Goal: Browse casually

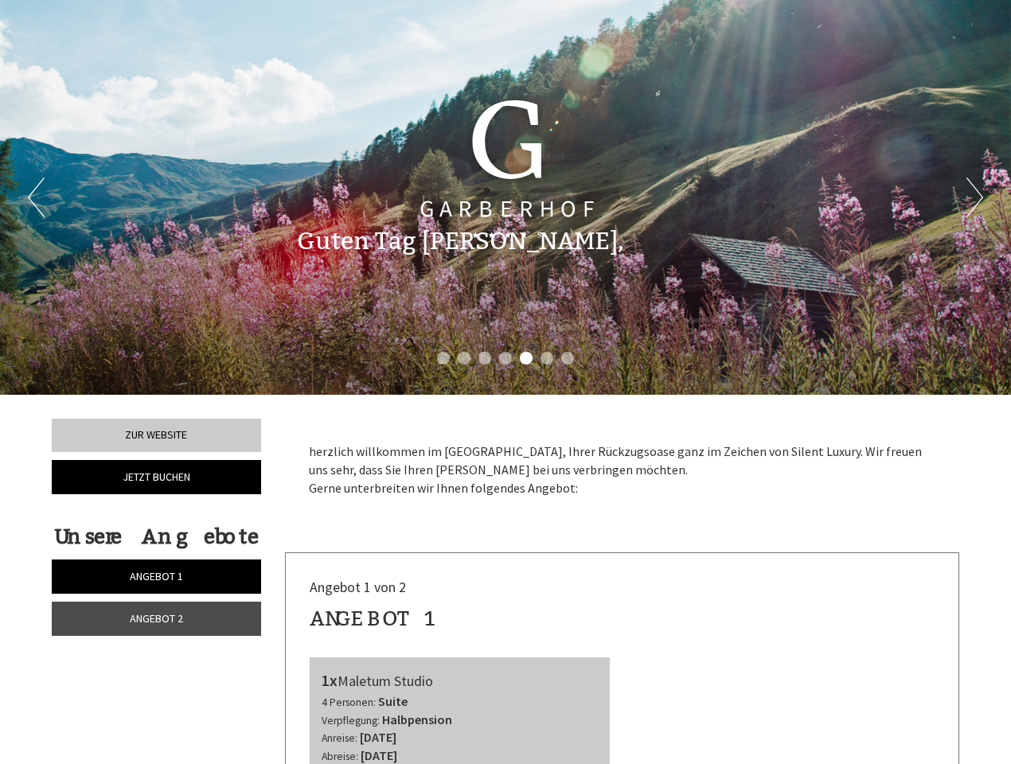
click at [506, 382] on div "Previous Next 1 2 3 4 5 6 7" at bounding box center [505, 197] width 1011 height 395
click at [36, 197] on button "Previous" at bounding box center [36, 198] width 17 height 40
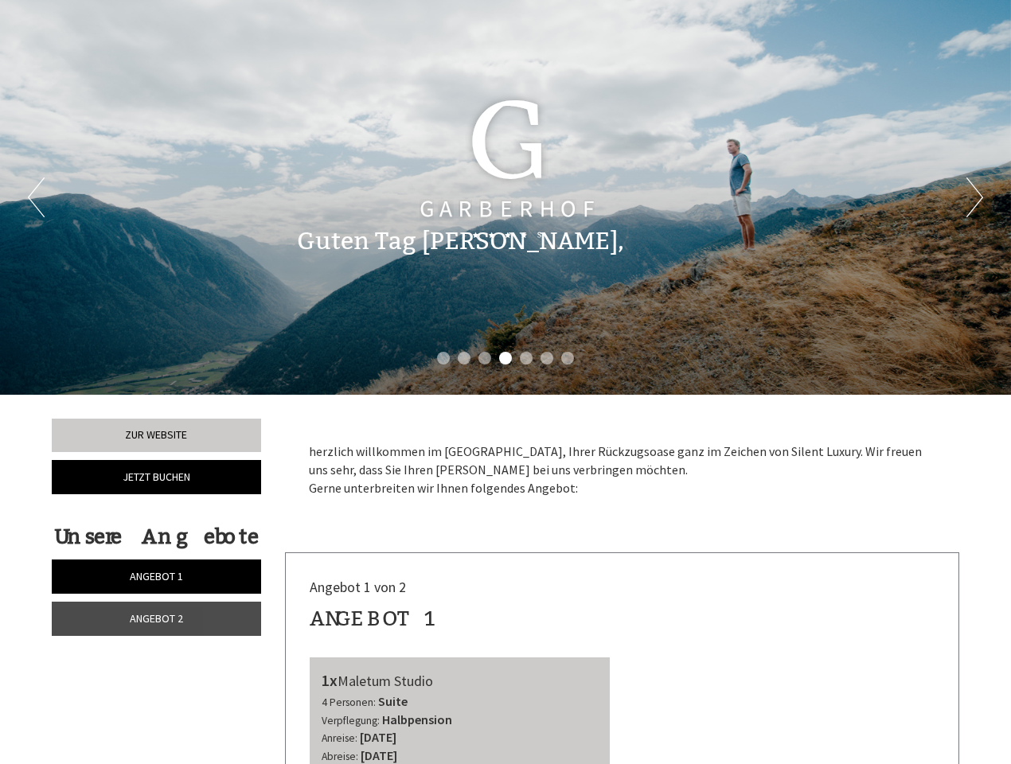
click at [975, 197] on button "Next" at bounding box center [975, 198] width 17 height 40
click at [444, 358] on li "1" at bounding box center [443, 358] width 13 height 13
click at [464, 358] on li "2" at bounding box center [464, 358] width 13 height 13
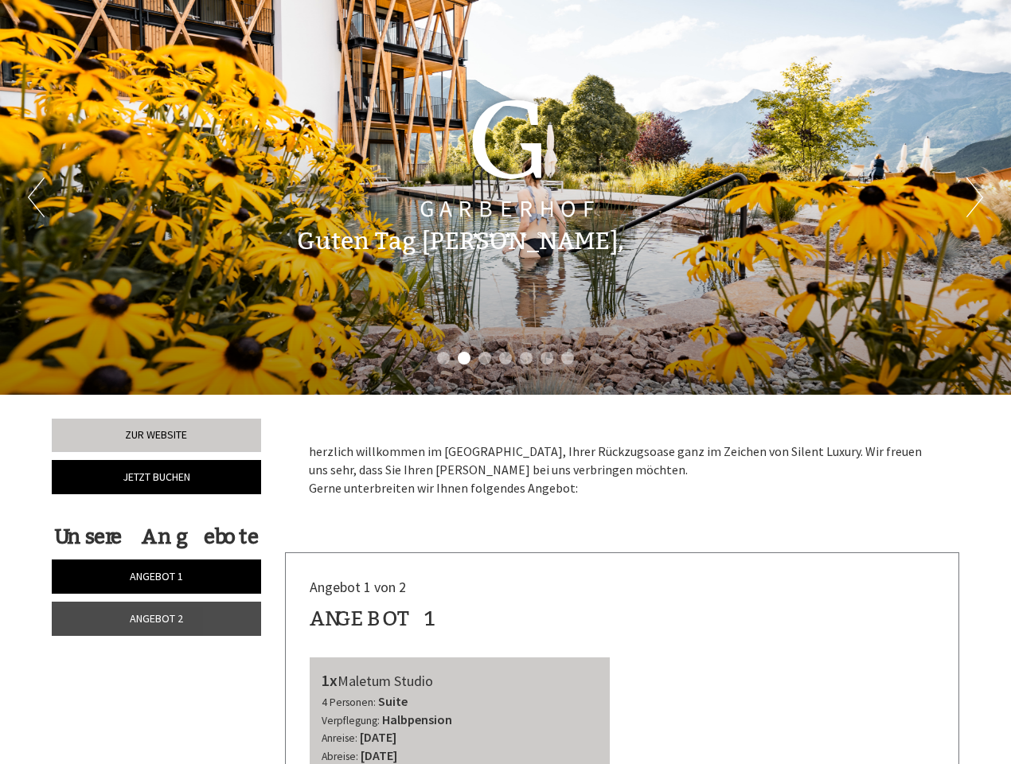
click at [485, 358] on li "3" at bounding box center [485, 358] width 13 height 13
click at [506, 358] on li "4" at bounding box center [505, 358] width 13 height 13
click at [526, 358] on li "5" at bounding box center [526, 358] width 13 height 13
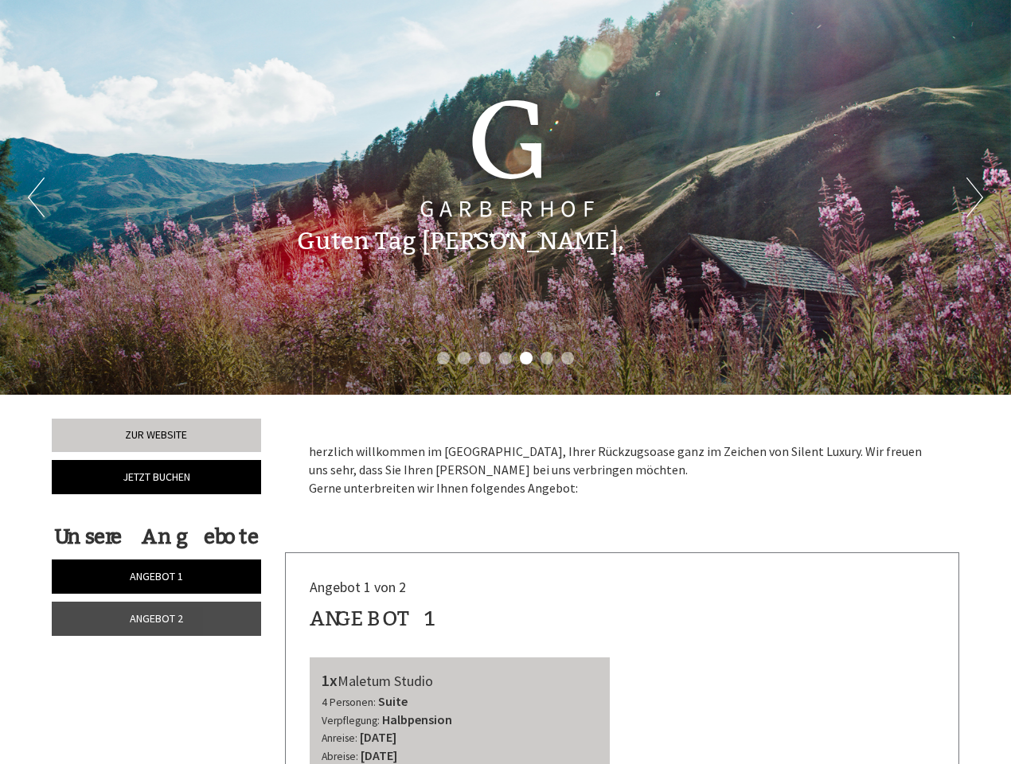
click at [547, 358] on li "6" at bounding box center [547, 358] width 13 height 13
click at [568, 358] on li "7" at bounding box center [567, 358] width 13 height 13
